Goal: Task Accomplishment & Management: Complete application form

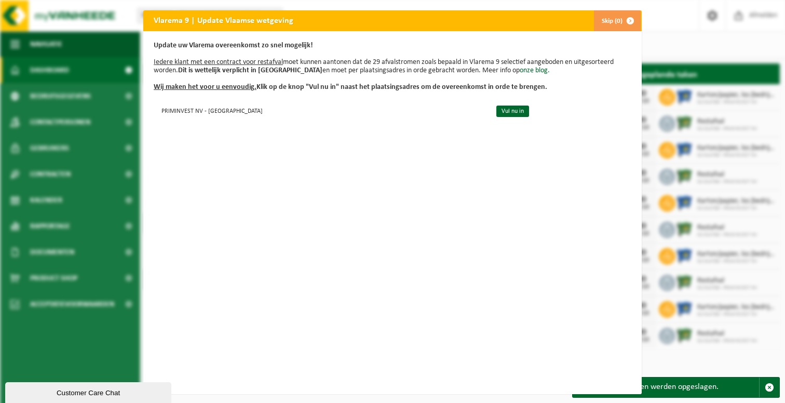
drag, startPoint x: 154, startPoint y: 44, endPoint x: 558, endPoint y: 87, distance: 406.4
click at [558, 87] on p "Update uw Vlarema overeenkomst zo snel mogelijk! Iedere klant met een contract …" at bounding box center [393, 67] width 478 height 50
click at [497, 112] on link "Vul nu in" at bounding box center [513, 110] width 33 height 11
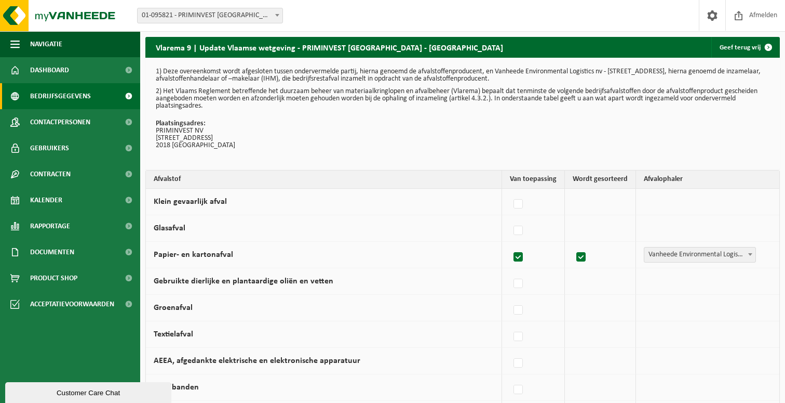
click at [59, 92] on span "Bedrijfsgegevens" at bounding box center [60, 96] width 61 height 26
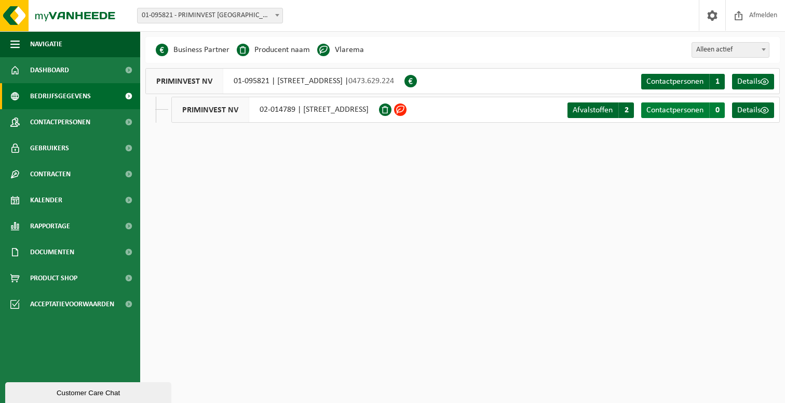
click at [697, 112] on span "Contactpersonen" at bounding box center [675, 110] width 57 height 8
click at [755, 113] on span "Details" at bounding box center [749, 110] width 23 height 8
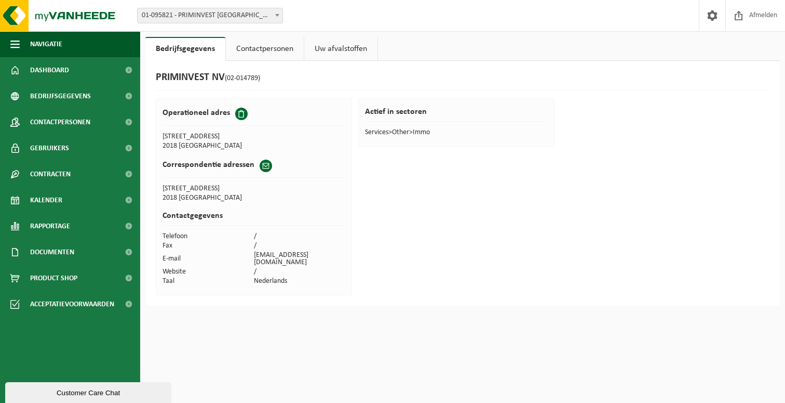
click at [271, 50] on link "Contactpersonen" at bounding box center [265, 49] width 78 height 24
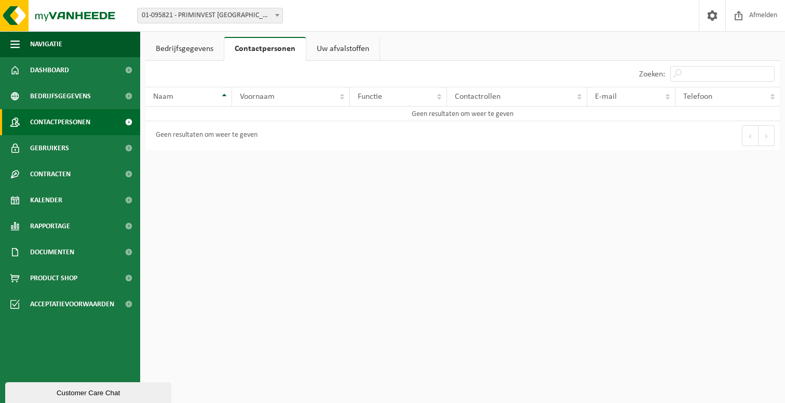
click at [68, 121] on span "Contactpersonen" at bounding box center [60, 122] width 60 height 26
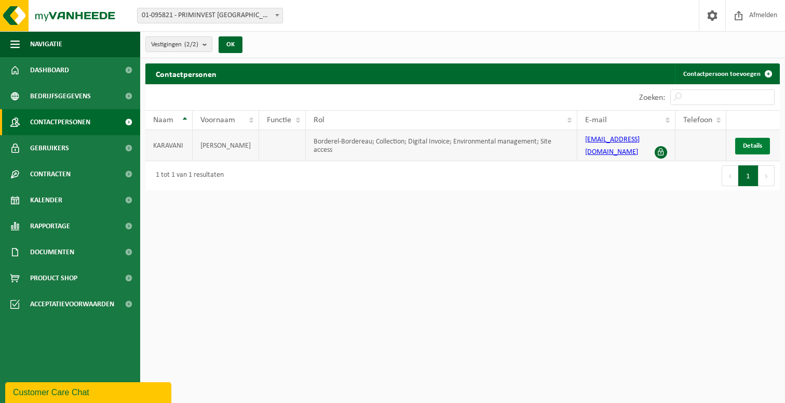
click at [754, 143] on span "Details" at bounding box center [752, 145] width 19 height 7
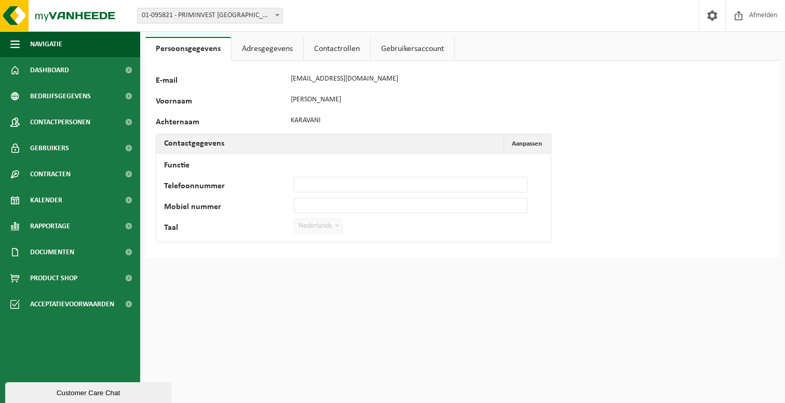
click at [365, 123] on div "127600 E-mail [EMAIL_ADDRESS][DOMAIN_NAME] Voornaam [PERSON_NAME] Contactgegeve…" at bounding box center [325, 159] width 338 height 176
click at [521, 140] on button "Aanpassen Annuleren" at bounding box center [527, 143] width 46 height 19
click at [329, 164] on input "Functie" at bounding box center [411, 164] width 234 height 16
type input "Zaakvoerder"
click at [537, 142] on span "Annuleren" at bounding box center [527, 143] width 30 height 7
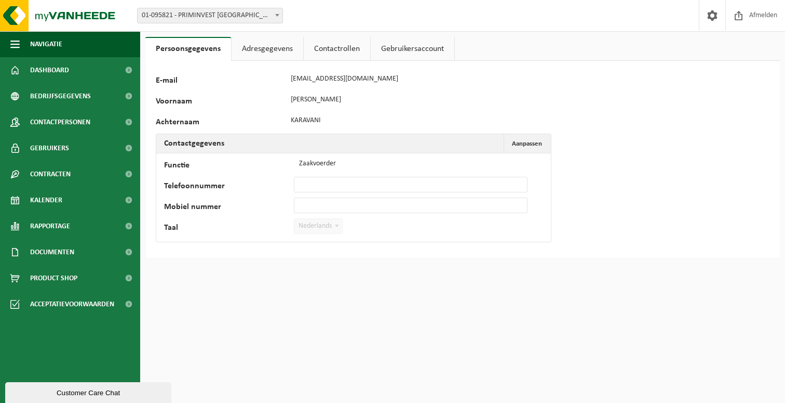
click at [260, 47] on link "Adresgegevens" at bounding box center [268, 49] width 72 height 24
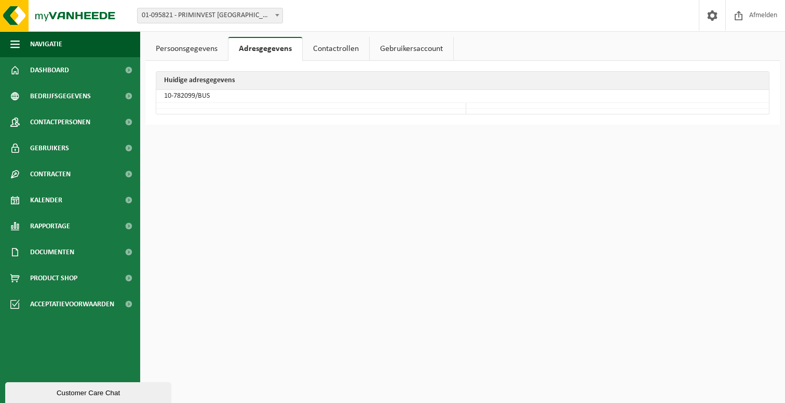
click at [345, 46] on link "Contactrollen" at bounding box center [336, 49] width 66 height 24
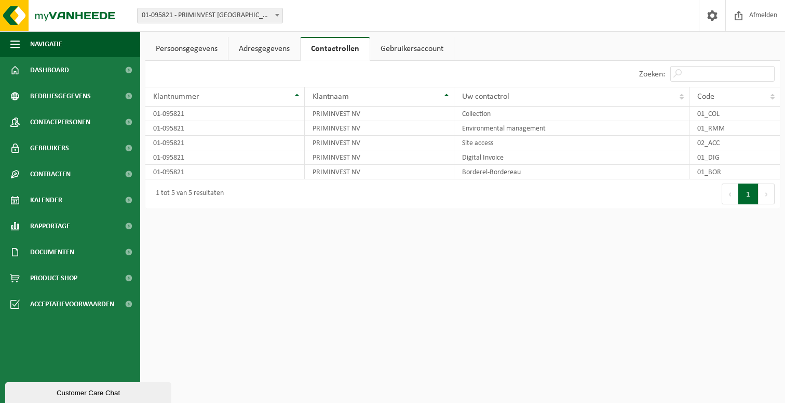
click at [416, 50] on link "Gebruikersaccount" at bounding box center [412, 49] width 84 height 24
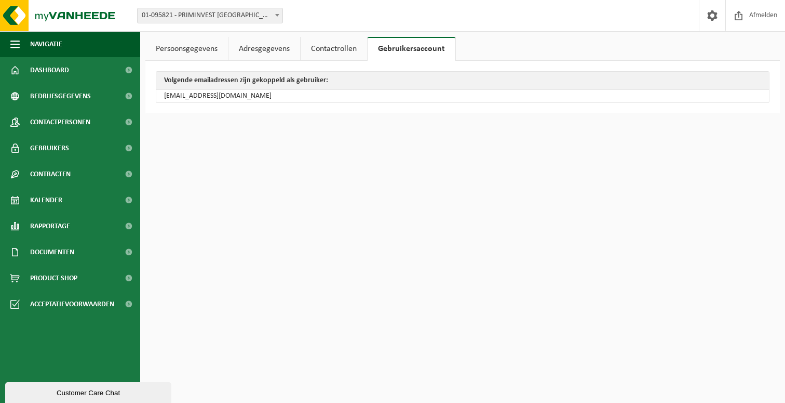
click at [190, 55] on link "Persoonsgegevens" at bounding box center [186, 49] width 83 height 24
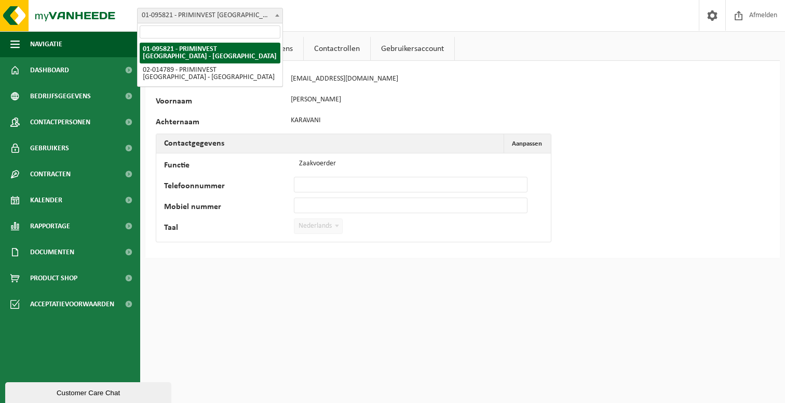
click at [225, 11] on span "01-095821 - PRIMINVEST [GEOGRAPHIC_DATA] - [GEOGRAPHIC_DATA]" at bounding box center [210, 15] width 145 height 15
click at [320, 20] on div "Vestiging: 01-095821 - PRIMINVEST NV - ANTWERPEN 02-014789 - PRIMINVEST NV - AN…" at bounding box center [392, 16] width 785 height 32
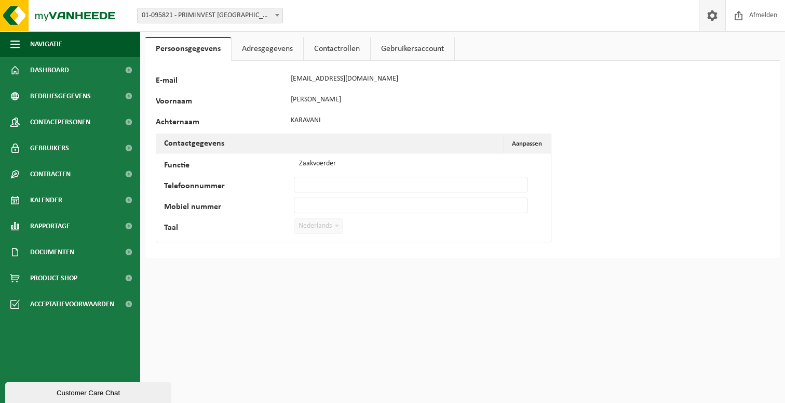
click at [714, 16] on span at bounding box center [713, 15] width 16 height 31
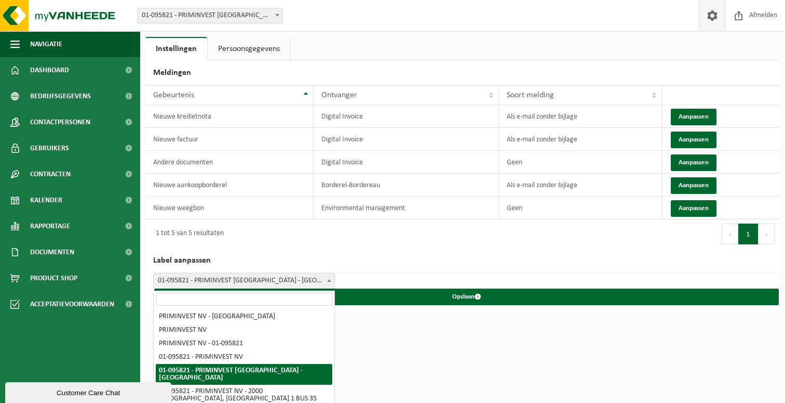
click at [279, 280] on span "01-095821 - PRIMINVEST [GEOGRAPHIC_DATA] - [GEOGRAPHIC_DATA]" at bounding box center [244, 280] width 181 height 15
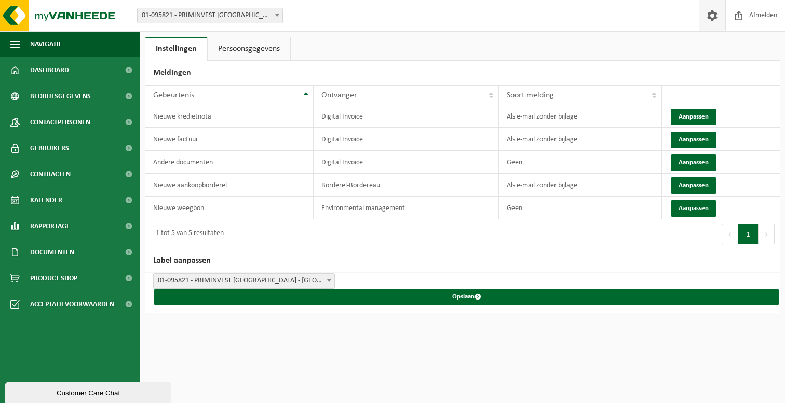
click at [369, 258] on h2 "Label aanpassen" at bounding box center [462, 260] width 635 height 24
click at [253, 52] on link "Persoonsgegevens" at bounding box center [249, 49] width 83 height 24
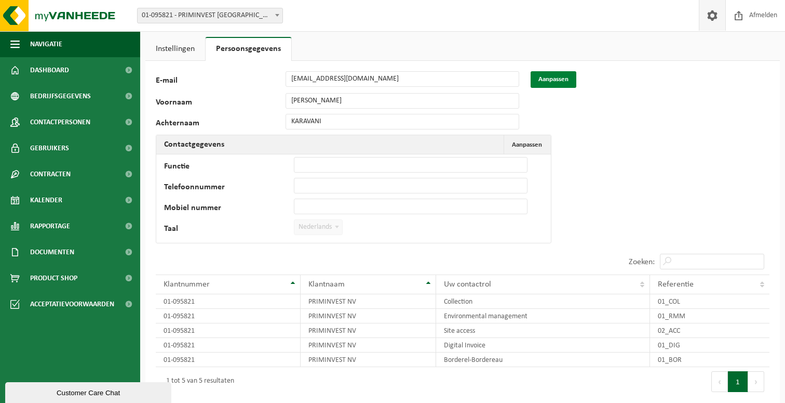
click at [563, 80] on button "Aanpassen" at bounding box center [554, 79] width 46 height 17
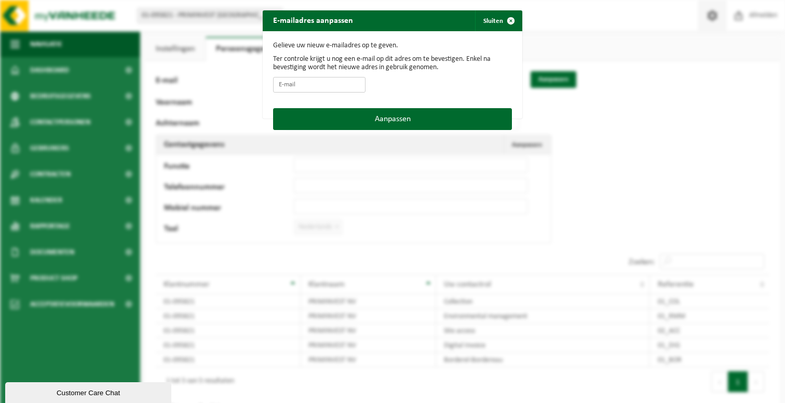
click at [313, 88] on input "E-mail" at bounding box center [319, 85] width 92 height 16
type input "[EMAIL_ADDRESS][DOMAIN_NAME]"
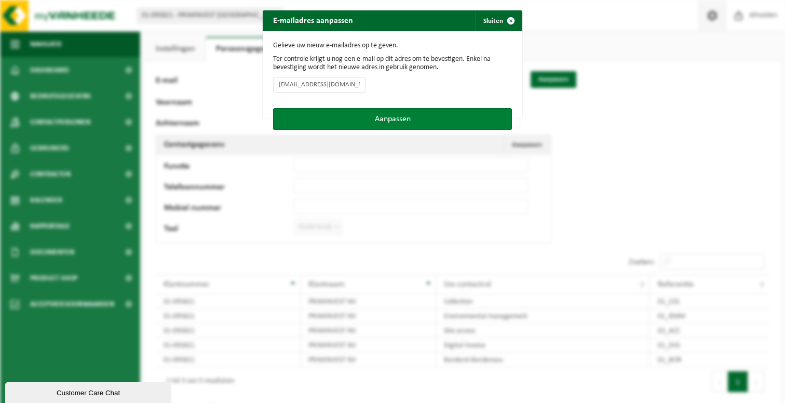
click at [391, 120] on button "Aanpassen" at bounding box center [392, 119] width 239 height 22
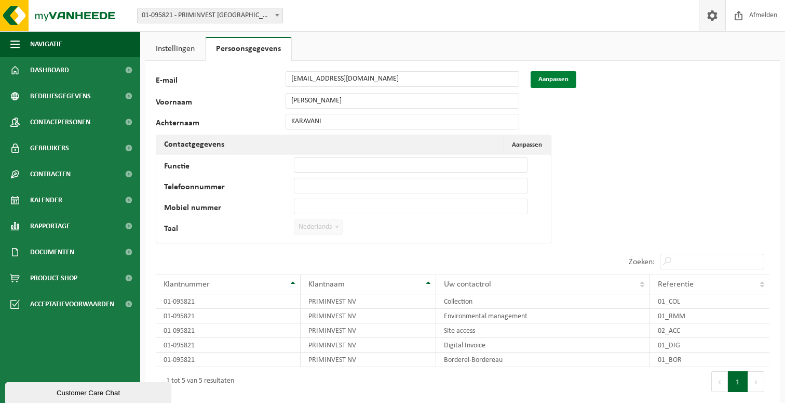
click at [556, 79] on button "Aanpassen" at bounding box center [554, 79] width 46 height 17
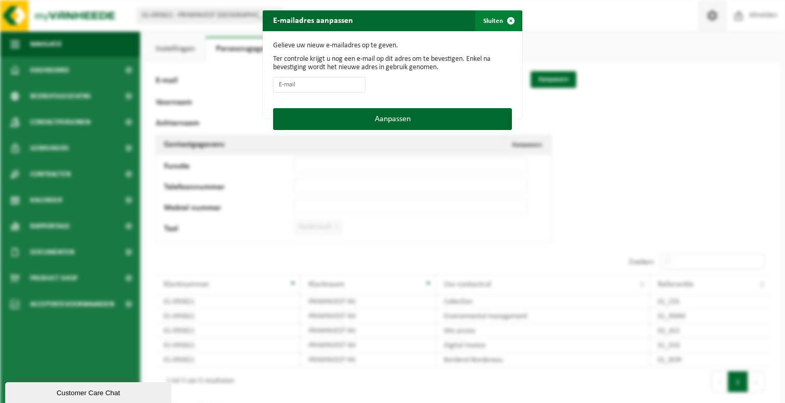
click at [505, 22] on span "button" at bounding box center [511, 20] width 21 height 21
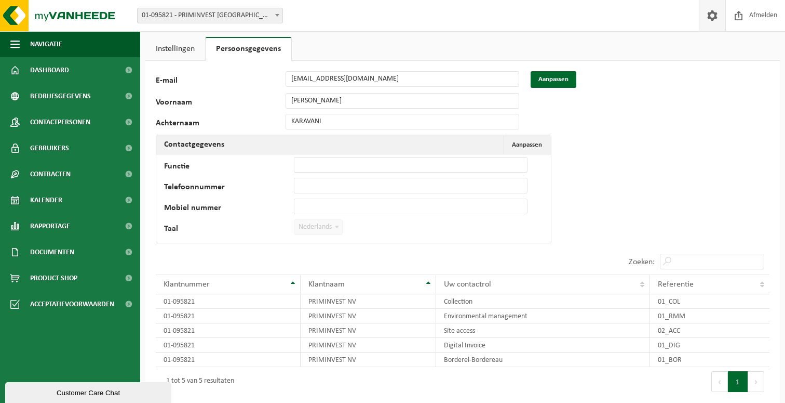
click at [544, 109] on div "127600 E-mail priminvest@skynet.be Aanpassen Voornaam ANTHONY Achternaam KARAVA…" at bounding box center [462, 258] width 635 height 394
click at [529, 146] on span "Aanpassen" at bounding box center [527, 144] width 30 height 7
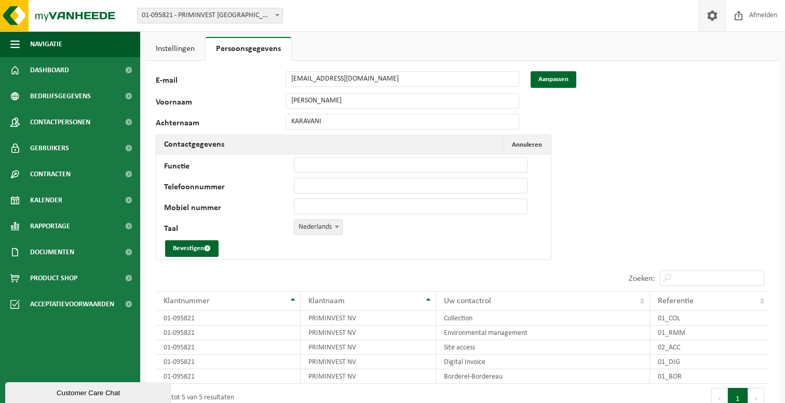
click at [176, 47] on link "Instellingen" at bounding box center [175, 49] width 60 height 24
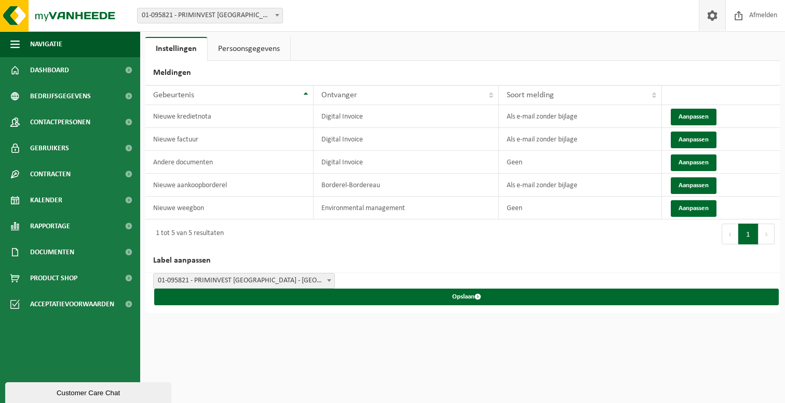
click at [238, 54] on link "Persoonsgegevens" at bounding box center [249, 49] width 83 height 24
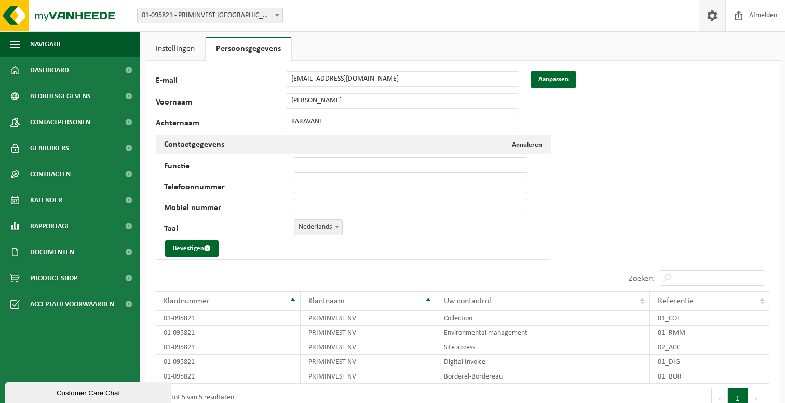
click at [319, 109] on div "127600 E-mail priminvest@skynet.be Aanpassen Voornaam ANTHONY Achternaam KARAVA…" at bounding box center [325, 168] width 338 height 194
click at [172, 103] on label "Voornaam" at bounding box center [221, 103] width 130 height 10
click at [61, 119] on span "Contactpersonen" at bounding box center [60, 122] width 60 height 26
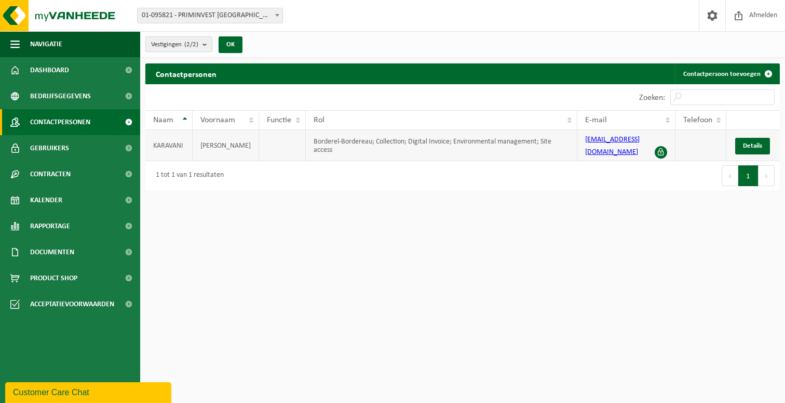
click at [182, 139] on td "KARAVANI" at bounding box center [168, 145] width 47 height 31
click at [161, 141] on td "KARAVANI" at bounding box center [168, 145] width 47 height 31
click at [243, 149] on td "[PERSON_NAME]" at bounding box center [226, 145] width 66 height 31
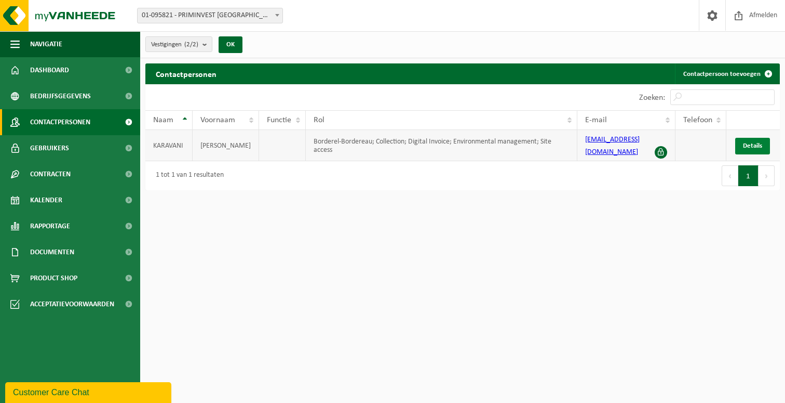
click at [755, 142] on span "Details" at bounding box center [752, 145] width 19 height 7
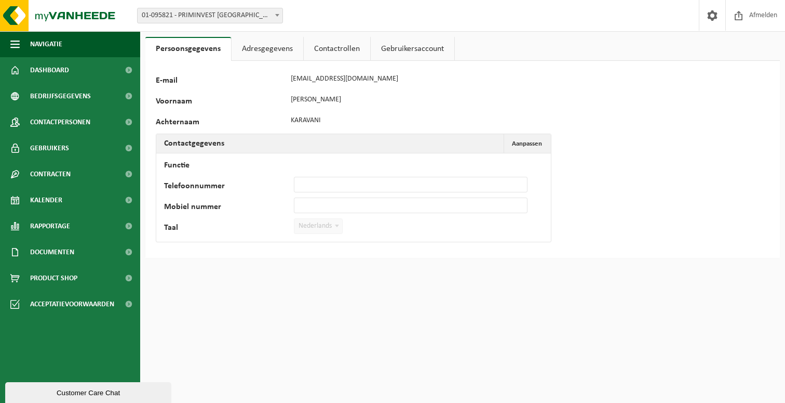
click at [211, 138] on h2 "Contactgegevens" at bounding box center [194, 143] width 76 height 19
click at [301, 173] on td "Functie Telefoonnummer Mobiel nummer Taal Nederlands '; Français '; English '; …" at bounding box center [353, 197] width 395 height 88
click at [270, 51] on link "Adresgegevens" at bounding box center [268, 49] width 72 height 24
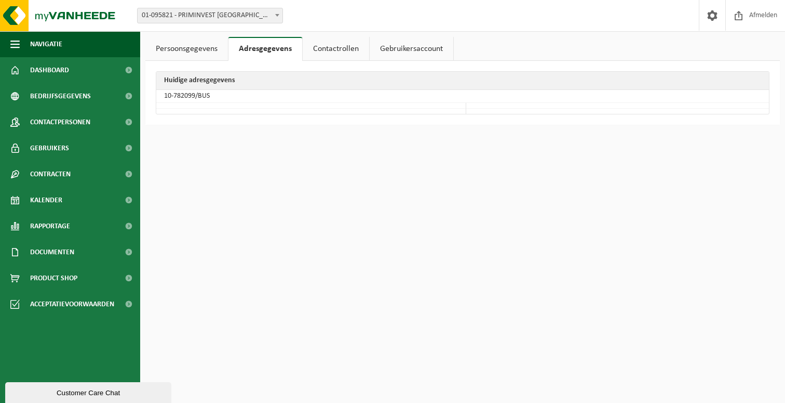
click at [316, 47] on link "Contactrollen" at bounding box center [336, 49] width 66 height 24
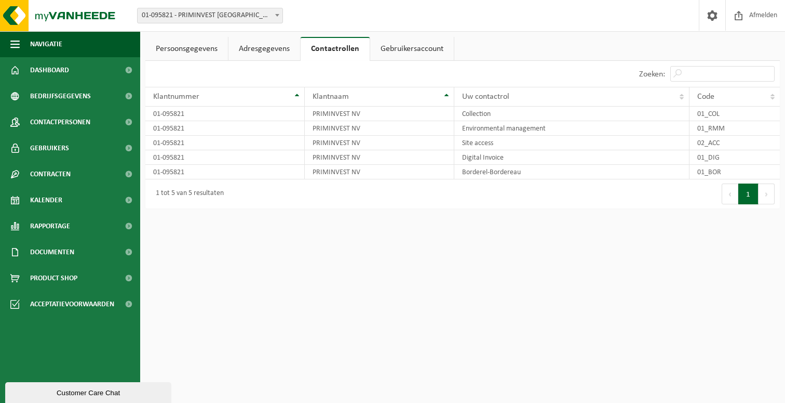
click at [405, 42] on link "Gebruikersaccount" at bounding box center [412, 49] width 84 height 24
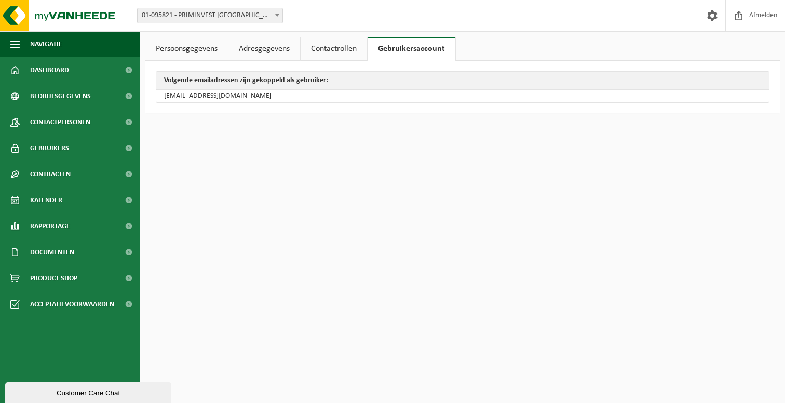
click at [179, 47] on link "Persoonsgegevens" at bounding box center [186, 49] width 83 height 24
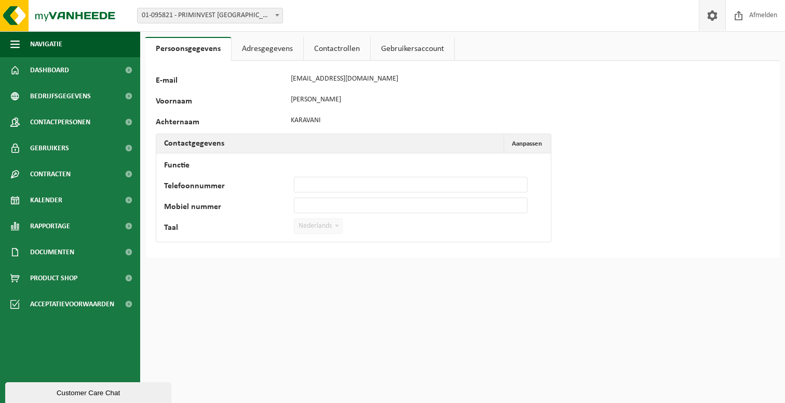
click at [711, 17] on span at bounding box center [713, 15] width 16 height 31
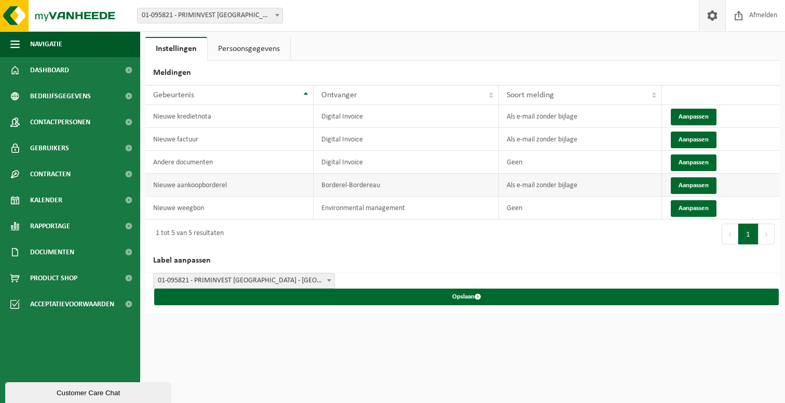
click at [384, 188] on td "Borderel-Bordereau" at bounding box center [406, 184] width 185 height 23
click at [691, 140] on button "Aanpassen" at bounding box center [694, 139] width 46 height 17
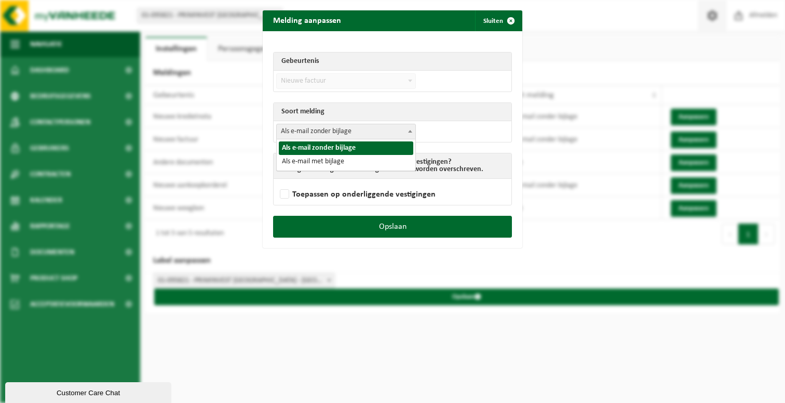
click at [346, 129] on span "Als e-mail zonder bijlage" at bounding box center [346, 131] width 139 height 15
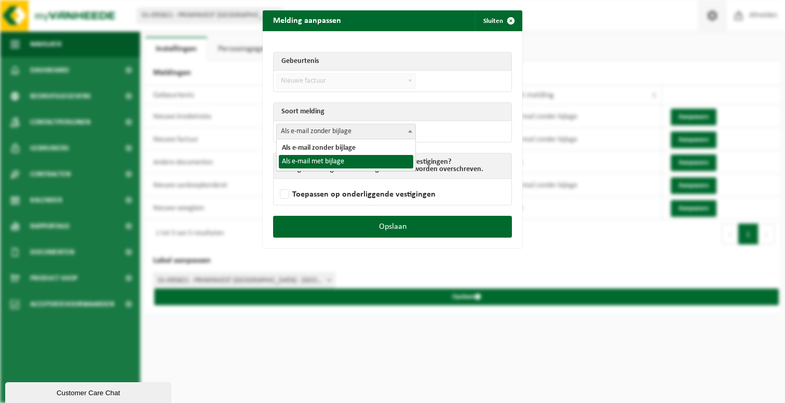
select select "3"
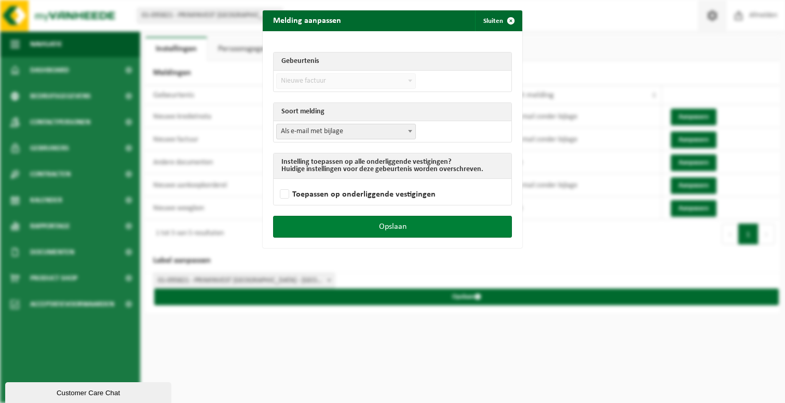
click at [396, 227] on button "Opslaan" at bounding box center [392, 227] width 239 height 22
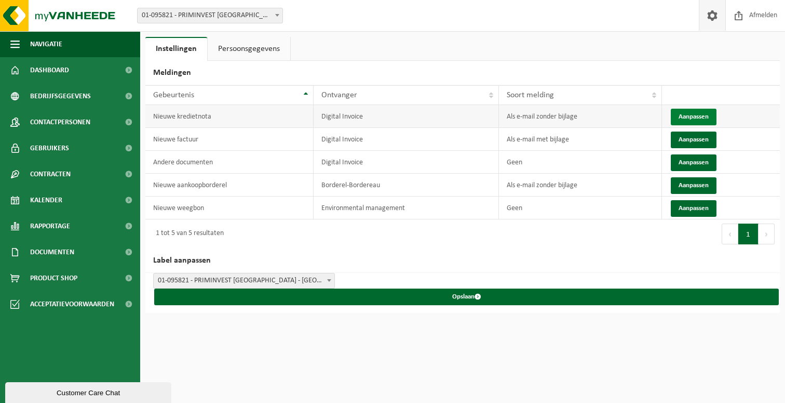
click at [696, 116] on button "Aanpassen" at bounding box center [694, 117] width 46 height 17
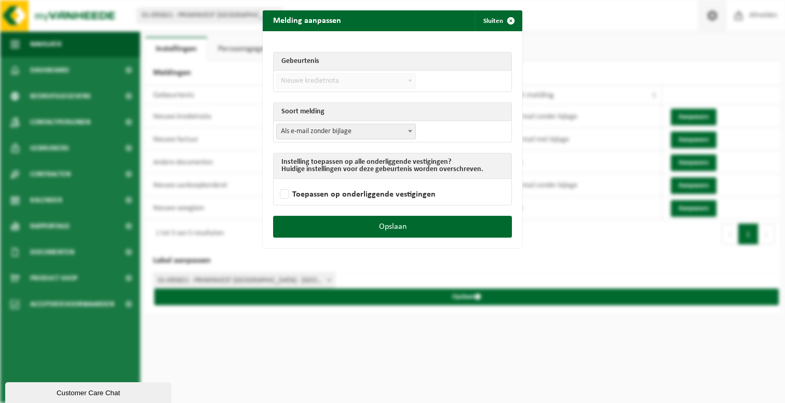
click at [342, 132] on span "Als e-mail zonder bijlage" at bounding box center [346, 131] width 139 height 15
select select "3"
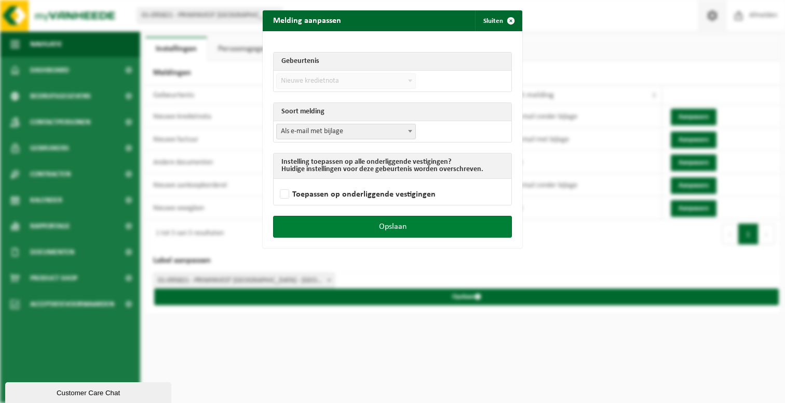
click at [404, 224] on button "Opslaan" at bounding box center [392, 227] width 239 height 22
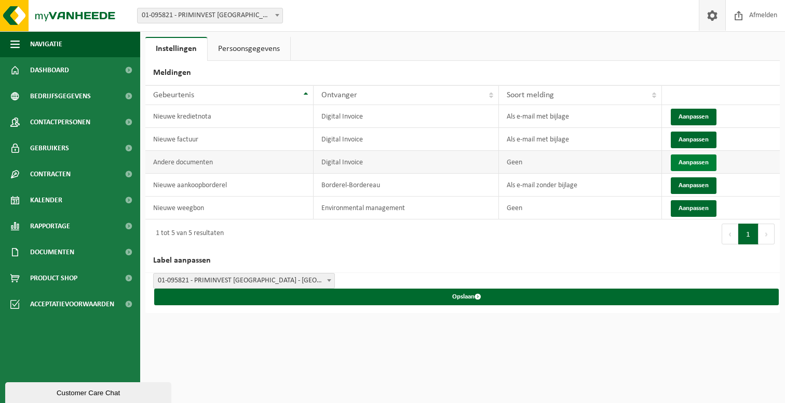
click at [699, 159] on button "Aanpassen" at bounding box center [694, 162] width 46 height 17
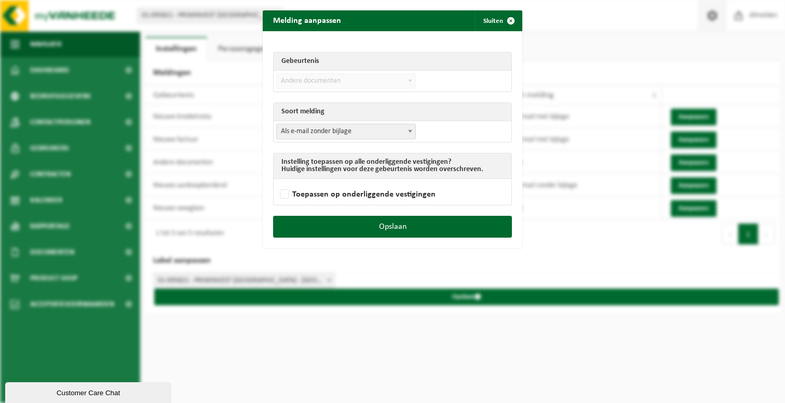
click at [355, 129] on span "Als e-mail zonder bijlage" at bounding box center [346, 131] width 139 height 15
click at [508, 22] on span "submit" at bounding box center [511, 20] width 21 height 21
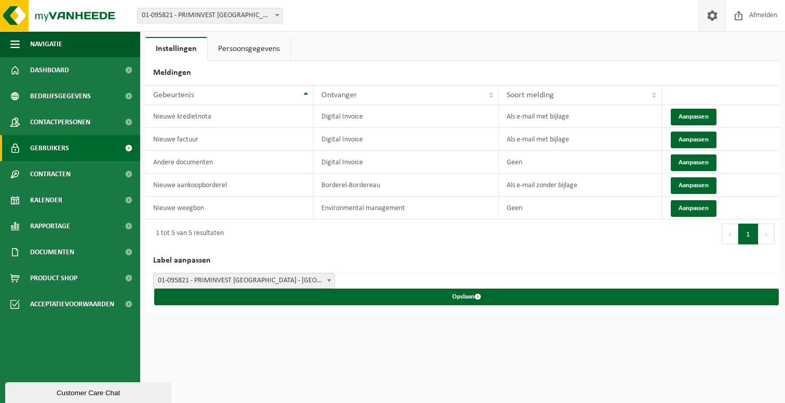
click at [72, 151] on link "Gebruikers" at bounding box center [70, 148] width 140 height 26
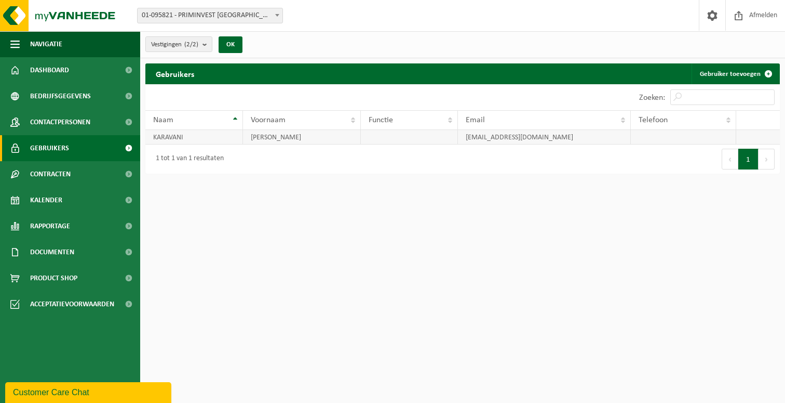
click at [482, 138] on td "[EMAIL_ADDRESS][DOMAIN_NAME]" at bounding box center [544, 137] width 173 height 15
click at [173, 140] on td "KARAVANI" at bounding box center [194, 137] width 98 height 15
click at [743, 78] on link "Gebruiker toevoegen" at bounding box center [735, 73] width 87 height 21
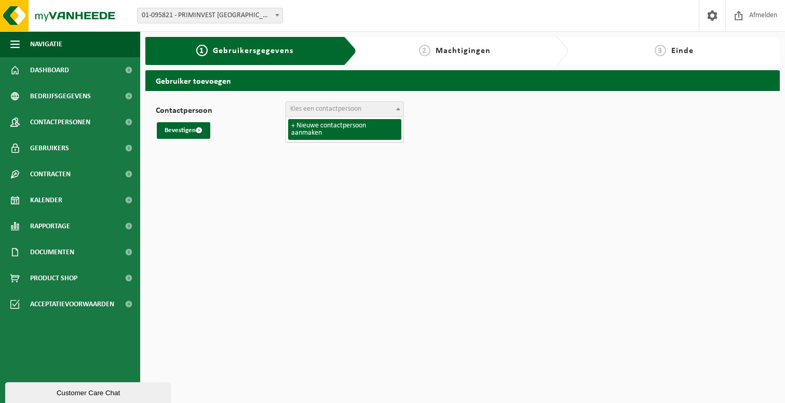
click at [344, 108] on span "Kies een contactpersoon" at bounding box center [325, 109] width 71 height 8
select select "0"
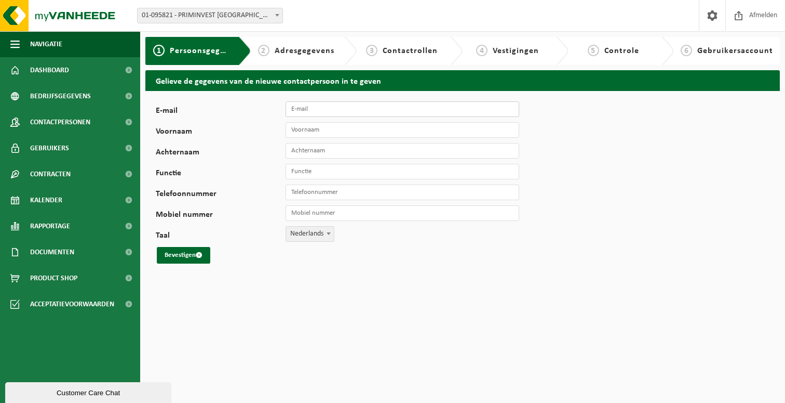
click at [314, 110] on input "E-mail" at bounding box center [403, 109] width 234 height 16
type input "[EMAIL_ADDRESS][DOMAIN_NAME]"
click at [314, 130] on input "Voornaam" at bounding box center [403, 130] width 234 height 16
type input "Yair"
click at [329, 145] on input "Achternaam" at bounding box center [403, 151] width 234 height 16
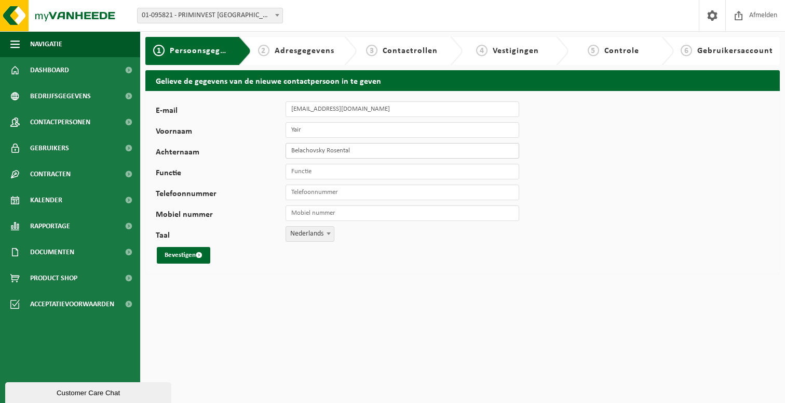
type input "Belachovsky Rosental"
click at [345, 172] on input "Functie" at bounding box center [403, 172] width 234 height 16
type input "Zaakvoerder"
click at [310, 235] on span "Nederlands" at bounding box center [310, 233] width 48 height 15
click at [250, 235] on label "Taal" at bounding box center [221, 236] width 130 height 10
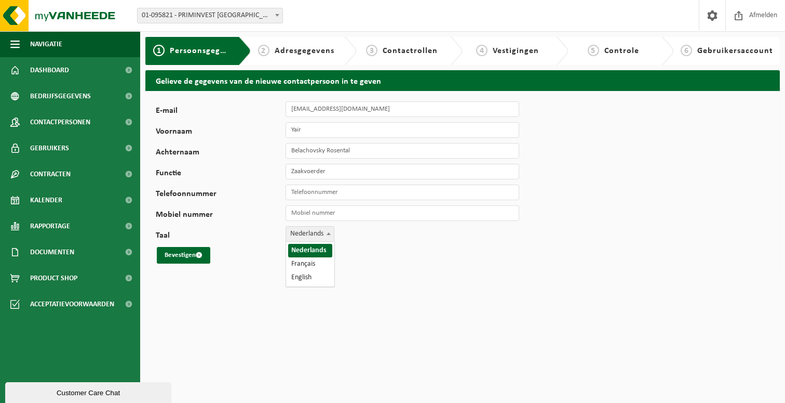
click at [156, 226] on select "Nederlands Français English" at bounding box center [156, 226] width 1 height 1
click at [181, 255] on button "Bevestigen" at bounding box center [184, 255] width 54 height 17
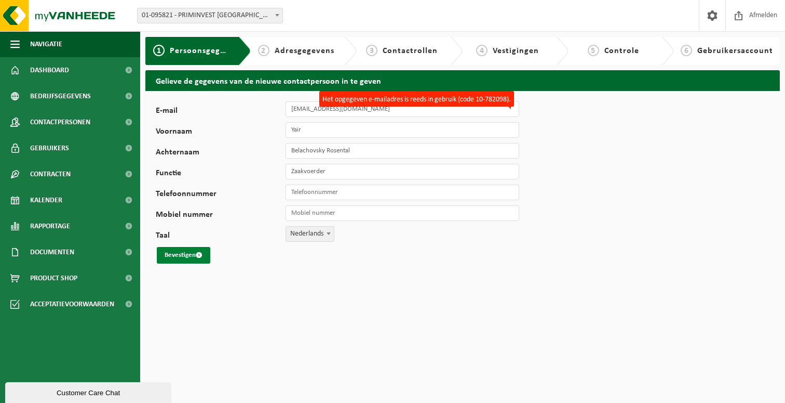
click at [168, 257] on button "Bevestigen" at bounding box center [184, 255] width 54 height 17
click at [301, 56] on div "2 Adresgegevens" at bounding box center [297, 51] width 80 height 12
click at [77, 69] on link "Dashboard" at bounding box center [70, 70] width 140 height 26
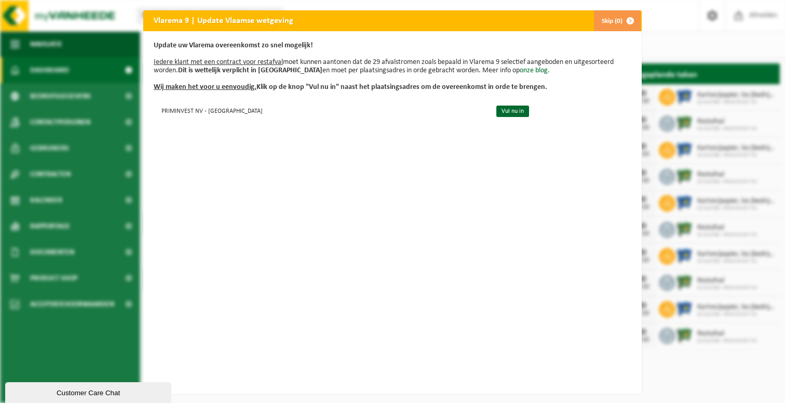
click at [684, 49] on div "Vlarema 9 | Update Vlaamse wetgeving Skip (0) Update uw Vlarema overeenkomst zo…" at bounding box center [392, 201] width 785 height 403
